Goal: Register for event/course

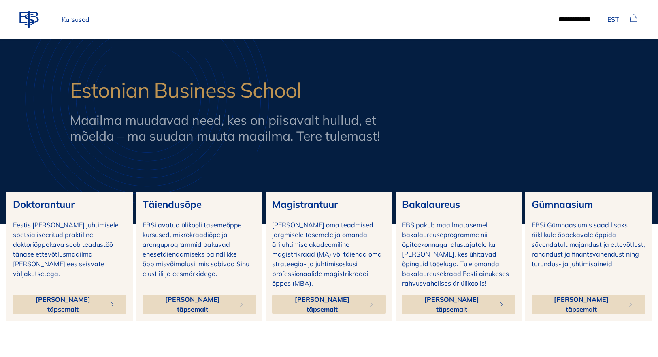
click at [75, 15] on p "Kursused" at bounding box center [75, 19] width 34 height 16
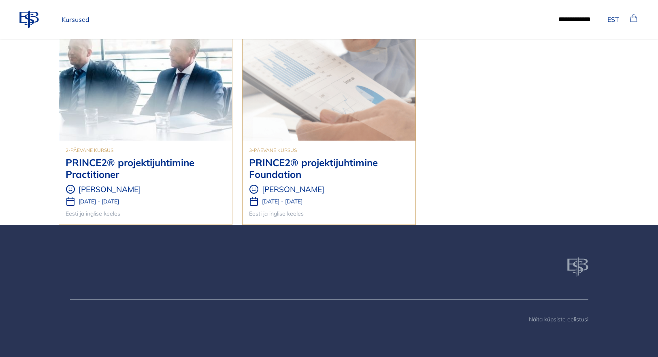
click at [292, 162] on h3 "PRINCE2® projektijuhtimine Foundation" at bounding box center [329, 168] width 160 height 23
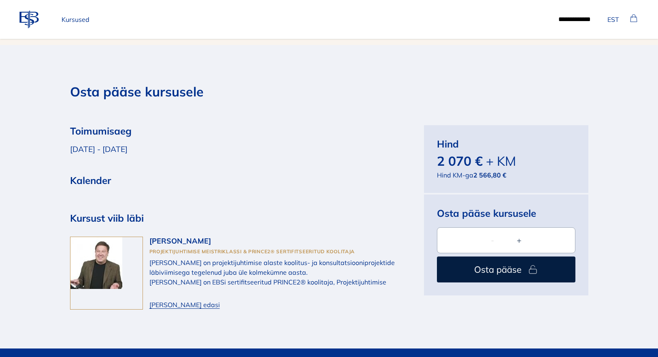
scroll to position [2330, 0]
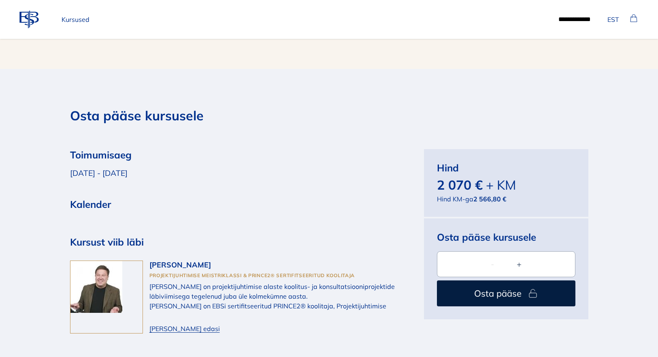
click at [96, 167] on p "[DATE] - [DATE]" at bounding box center [234, 173] width 329 height 12
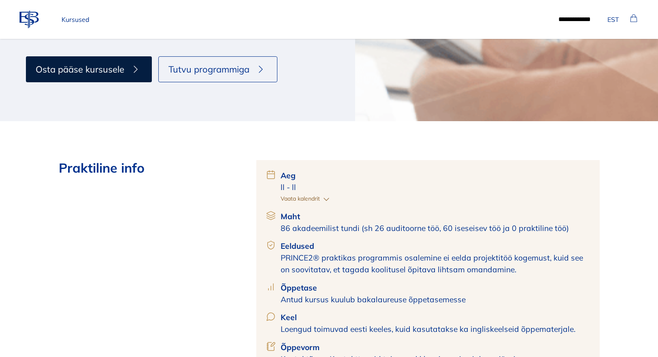
scroll to position [224, 0]
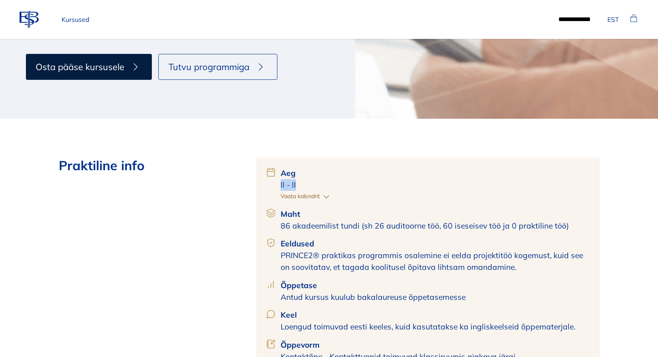
drag, startPoint x: 277, startPoint y: 186, endPoint x: 319, endPoint y: 184, distance: 41.8
click at [319, 184] on div "Aeg ll - ll Vaata kalendrit" at bounding box center [428, 184] width 324 height 34
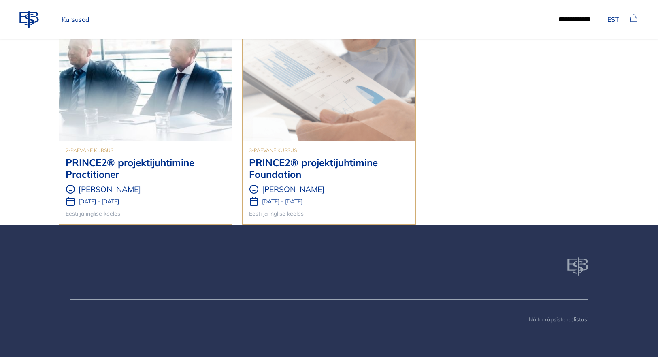
click at [189, 98] on img at bounding box center [145, 89] width 173 height 101
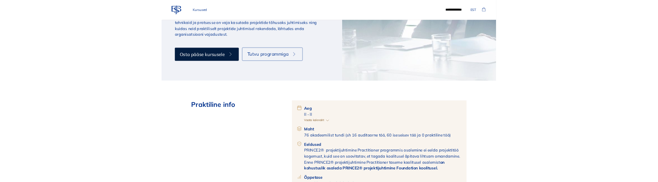
scroll to position [181, 0]
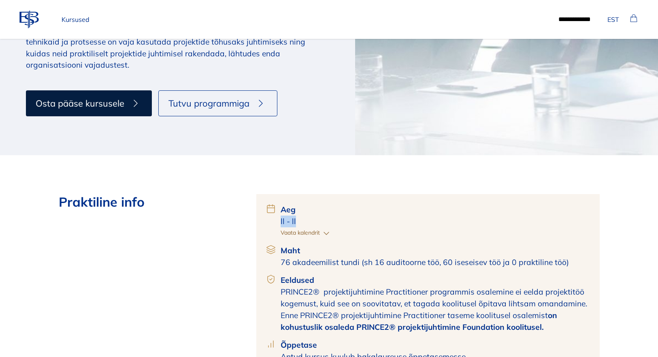
drag, startPoint x: 278, startPoint y: 222, endPoint x: 310, endPoint y: 220, distance: 31.2
click at [308, 220] on div "Aeg ll - ll Vaata kalendrit" at bounding box center [428, 221] width 324 height 34
copy p "ll - ll"
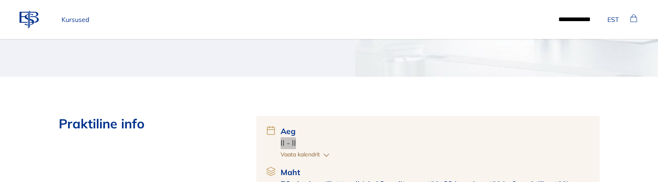
scroll to position [278, 0]
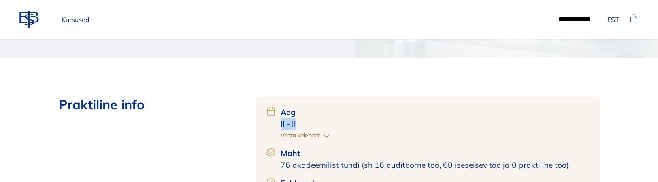
click at [299, 136] on span "Vaata kalendrit" at bounding box center [300, 135] width 39 height 8
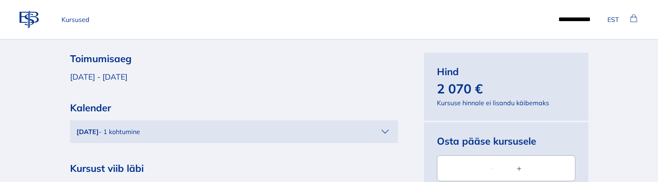
scroll to position [2584, 0]
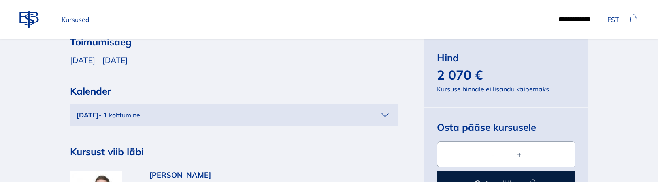
click at [232, 110] on div "[DATE] - 1 kohtumine" at bounding box center [228, 115] width 303 height 10
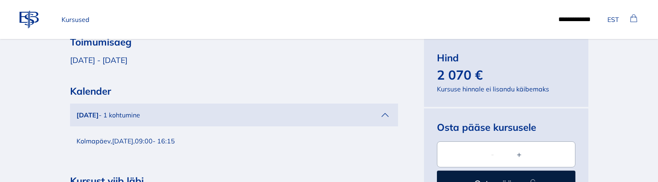
click at [234, 110] on div "[DATE] - 1 kohtumine" at bounding box center [228, 115] width 303 height 10
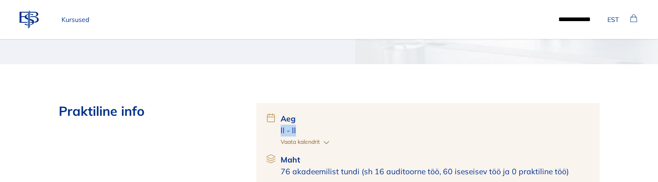
scroll to position [277, 0]
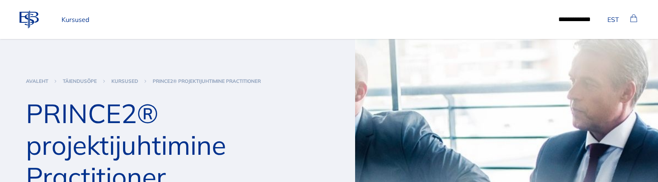
scroll to position [277, 0]
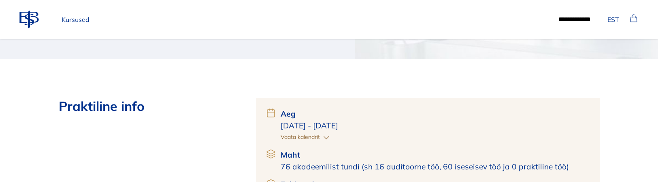
click at [333, 126] on p "[DATE] - [DATE]" at bounding box center [436, 126] width 310 height 12
click at [333, 126] on p "11.26.2025 - 11.27.2025" at bounding box center [436, 126] width 310 height 12
click at [382, 123] on p "11.26.2025 - 11.27.2025" at bounding box center [436, 126] width 310 height 12
drag, startPoint x: 282, startPoint y: 124, endPoint x: 378, endPoint y: 126, distance: 95.6
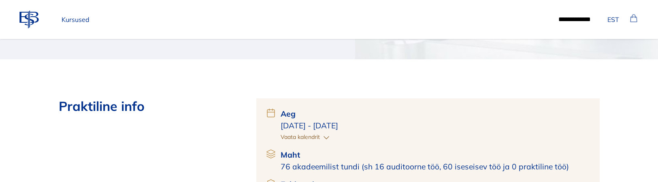
click at [378, 126] on p "11.26.2025 - 11.27.2025" at bounding box center [436, 126] width 310 height 12
click at [377, 126] on p "11.26.2025 - 11.27.2025" at bounding box center [436, 126] width 310 height 12
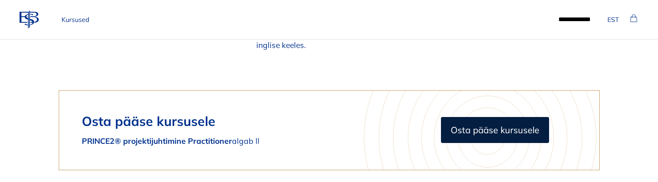
scroll to position [1861, 0]
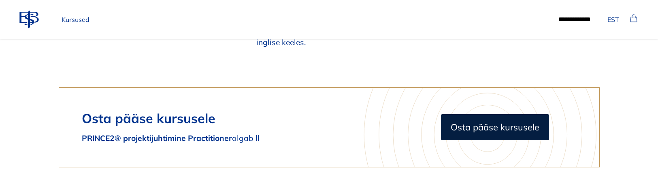
click at [162, 110] on h2 "Osta pääse kursusele" at bounding box center [245, 117] width 326 height 15
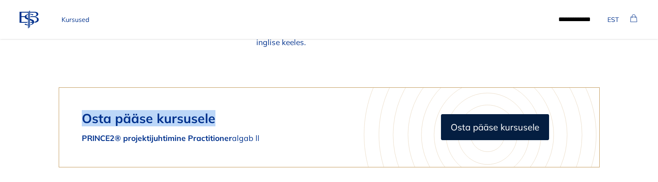
click at [162, 110] on h2 "Osta pääse kursusele" at bounding box center [245, 117] width 326 height 15
copy h2 "Osta pääse kursusele"
click at [480, 120] on span "Osta pääse kursusele" at bounding box center [495, 127] width 89 height 14
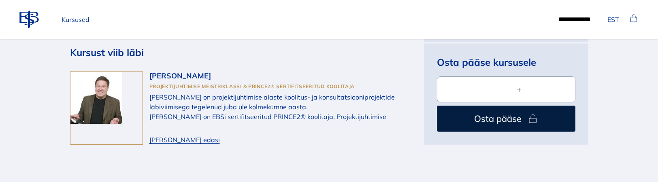
scroll to position [2683, 0]
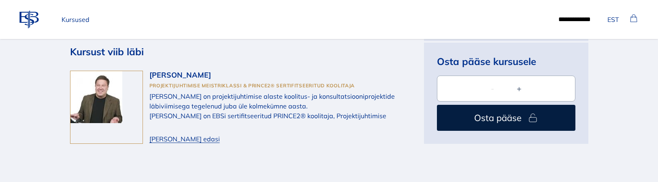
click at [498, 111] on span "Osta pääse" at bounding box center [497, 118] width 47 height 14
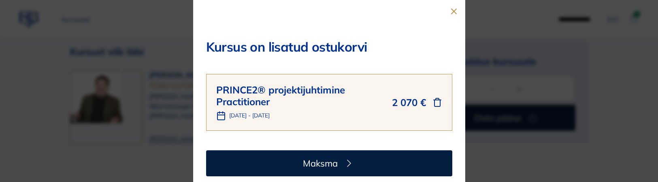
click at [359, 151] on button "Maksma" at bounding box center [329, 163] width 246 height 26
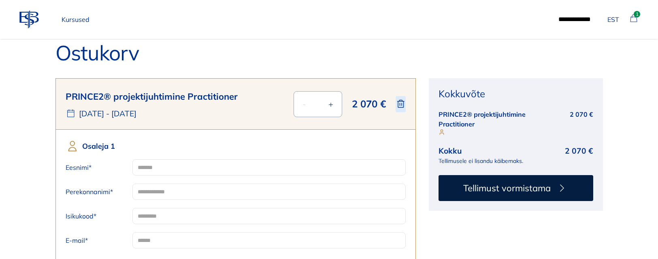
scroll to position [32, 0]
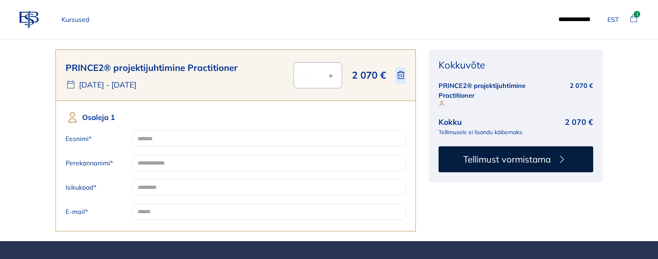
drag, startPoint x: 82, startPoint y: 91, endPoint x: 169, endPoint y: 89, distance: 87.1
click at [137, 91] on p "26. nov 2025 - 27. nov 2025" at bounding box center [108, 85] width 58 height 12
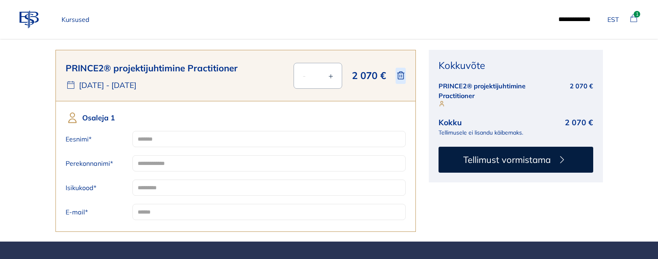
click at [186, 85] on div "26. nov 2025 - 27. nov 2025" at bounding box center [175, 85] width 219 height 12
drag, startPoint x: 137, startPoint y: 81, endPoint x: 79, endPoint y: 81, distance: 58.7
click at [79, 81] on div "26. nov 2025 - 27. nov 2025" at bounding box center [175, 85] width 219 height 12
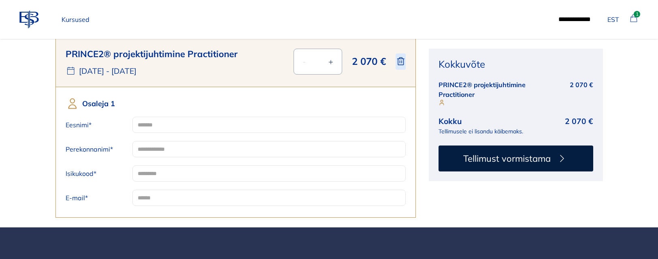
scroll to position [64, 0]
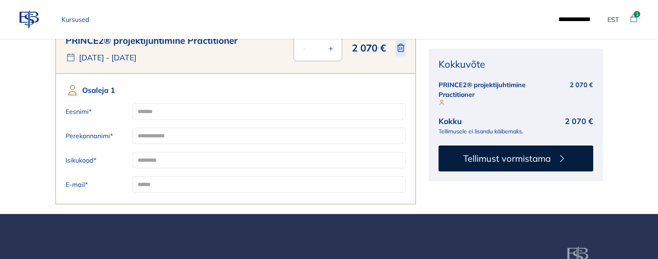
click at [162, 64] on div "PRINCE2® projektijuhtimine Practitioner 26. nov 2025 - 27. nov 2025 - * + 2 070…" at bounding box center [236, 48] width 360 height 51
click at [303, 80] on div "Osaleja 1 Eesnimi Perekonnanimi Isikukood E-mail" at bounding box center [236, 139] width 360 height 130
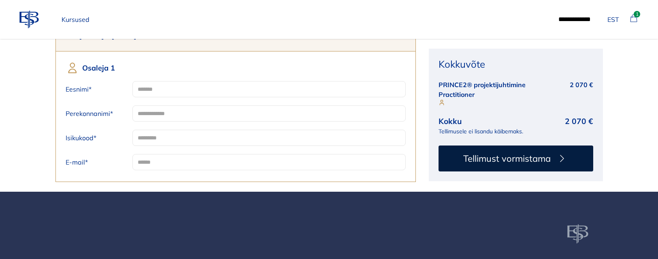
scroll to position [0, 0]
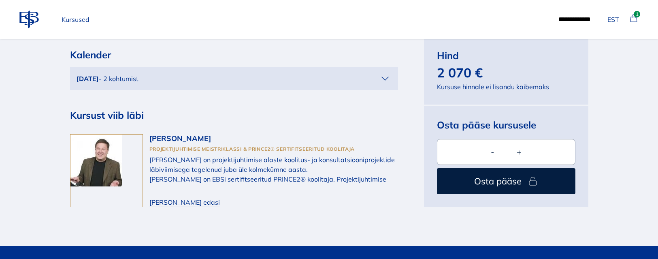
scroll to position [2620, 0]
